Goal: Find specific page/section: Find specific page/section

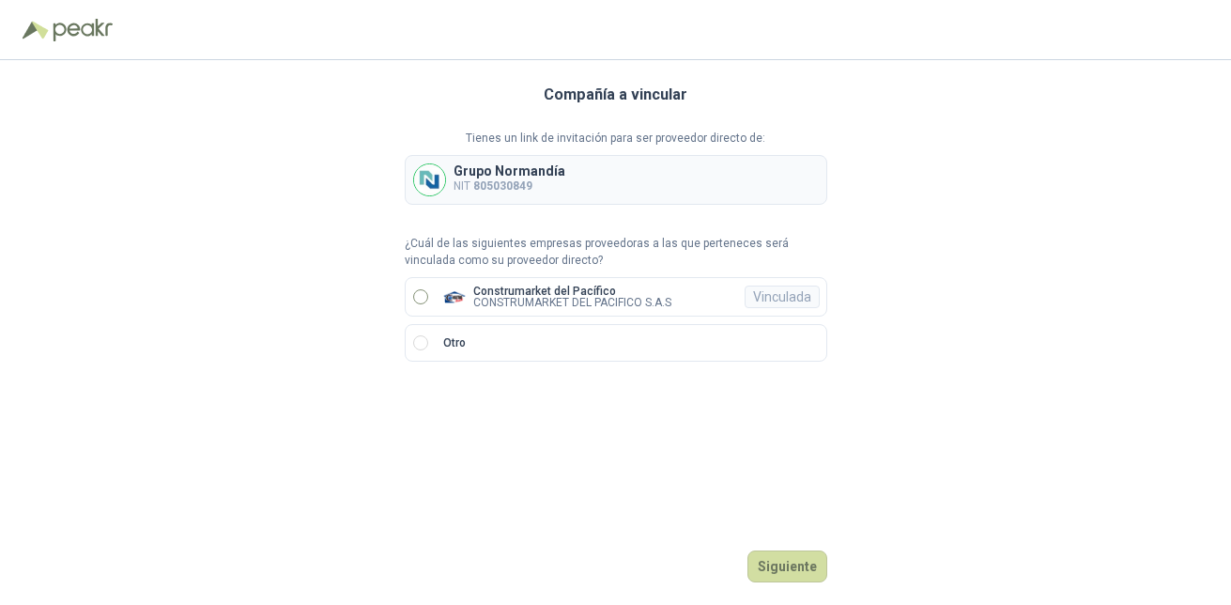
click at [561, 294] on p "Construmarket del Pacífico" at bounding box center [572, 290] width 198 height 11
click at [790, 564] on button "Ingresar" at bounding box center [790, 566] width 74 height 32
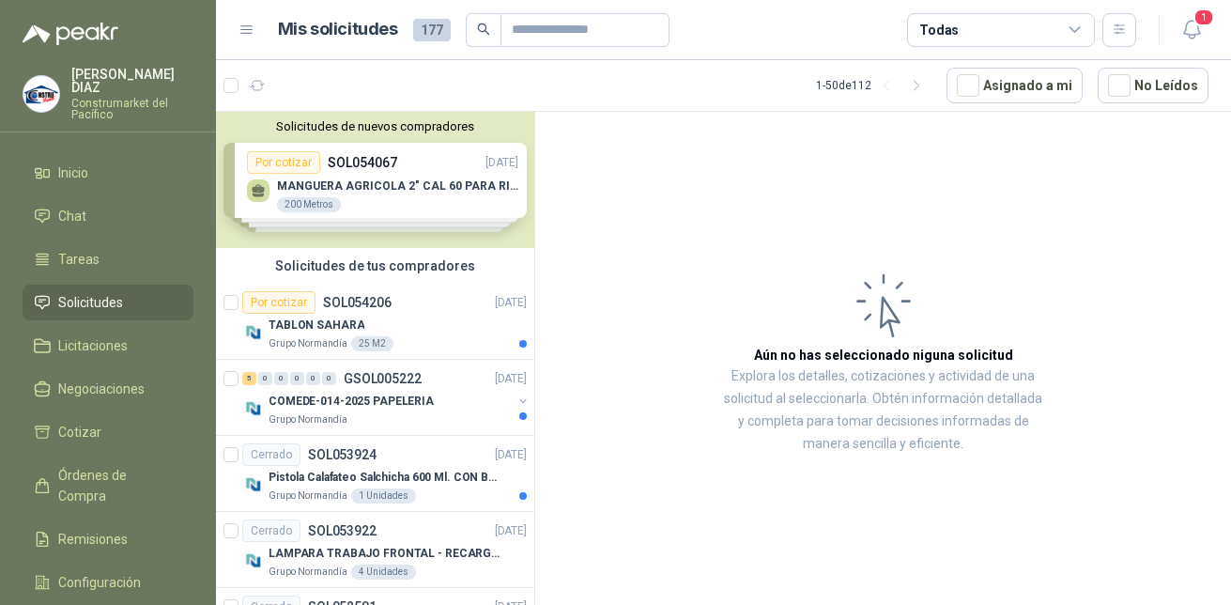
click at [348, 186] on div "Solicitudes de nuevos compradores Por cotizar SOL054067 [DATE] MANGUERA AGRICOL…" at bounding box center [375, 180] width 318 height 136
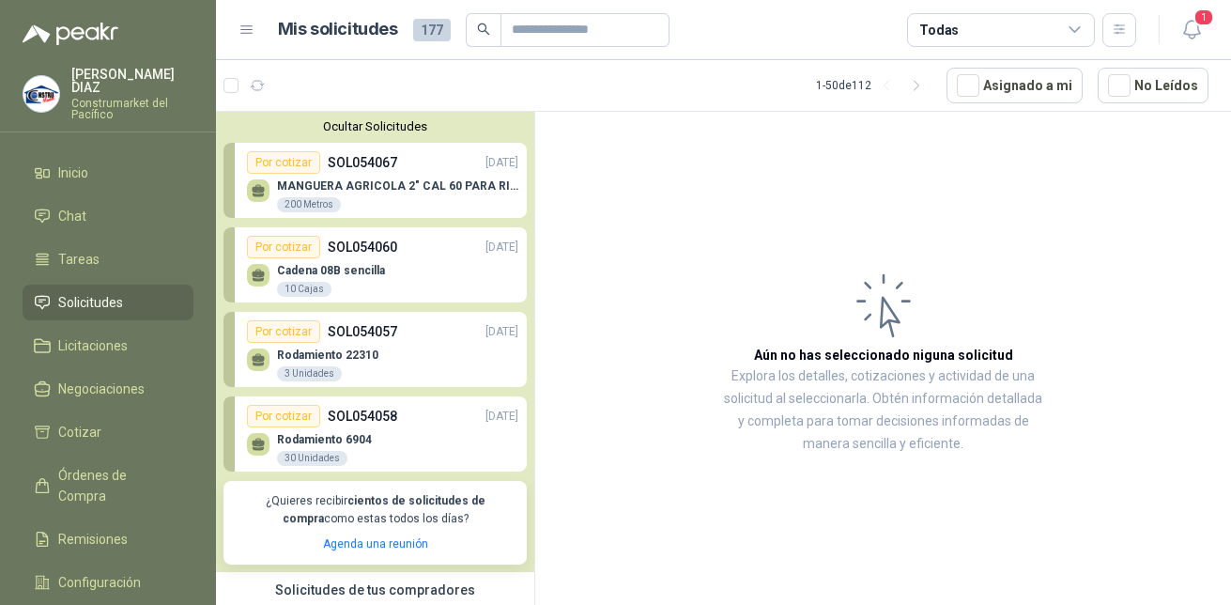
click at [348, 186] on p "MANGUERA AGRICOLA 2" CAL 60 PARA RIEGO" at bounding box center [397, 185] width 241 height 13
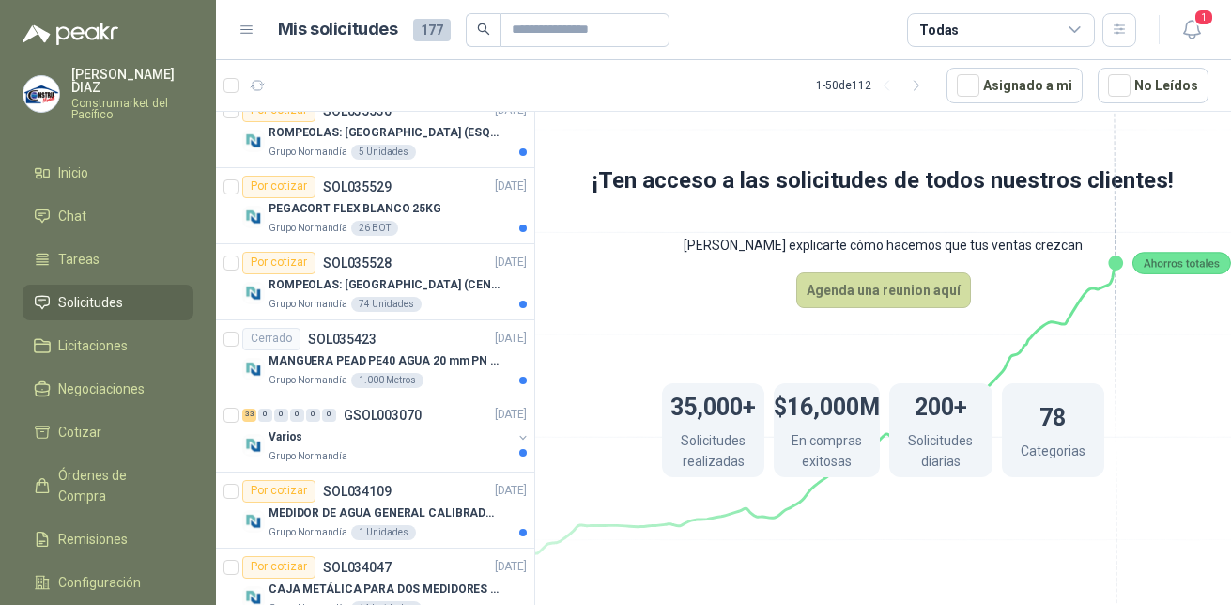
scroll to position [3826, 0]
